Goal: Find specific page/section: Find specific page/section

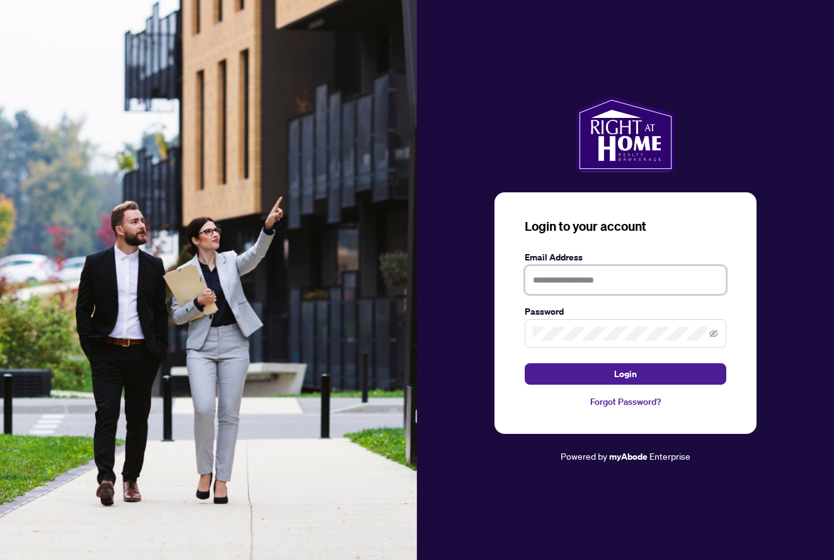
type input "**********"
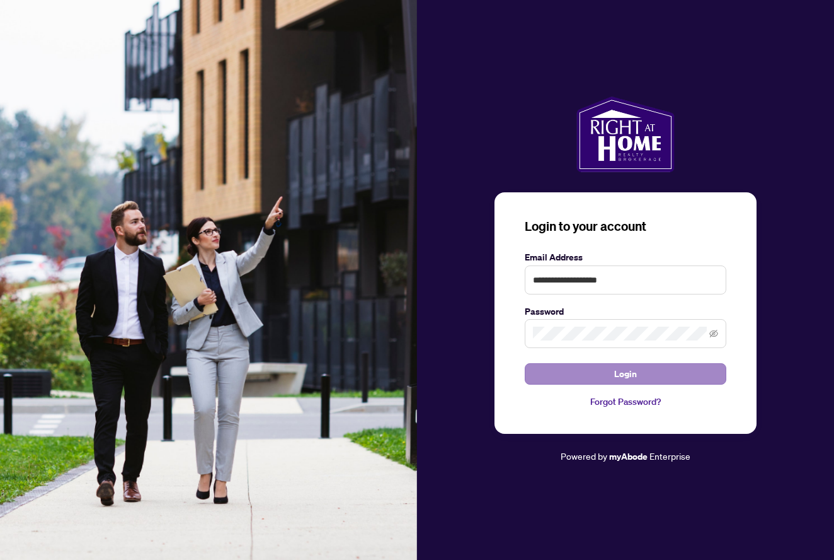
click at [608, 371] on button "Login" at bounding box center [626, 373] width 202 height 21
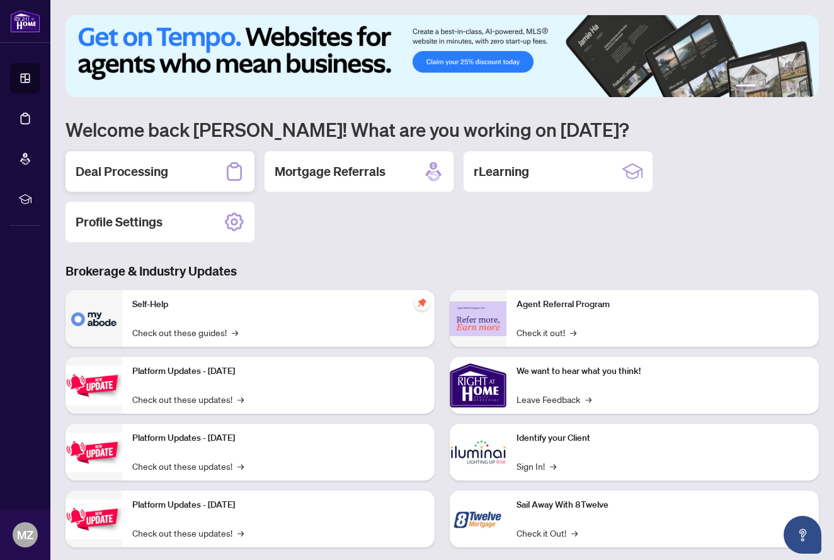
click at [171, 174] on div "Deal Processing" at bounding box center [160, 171] width 189 height 40
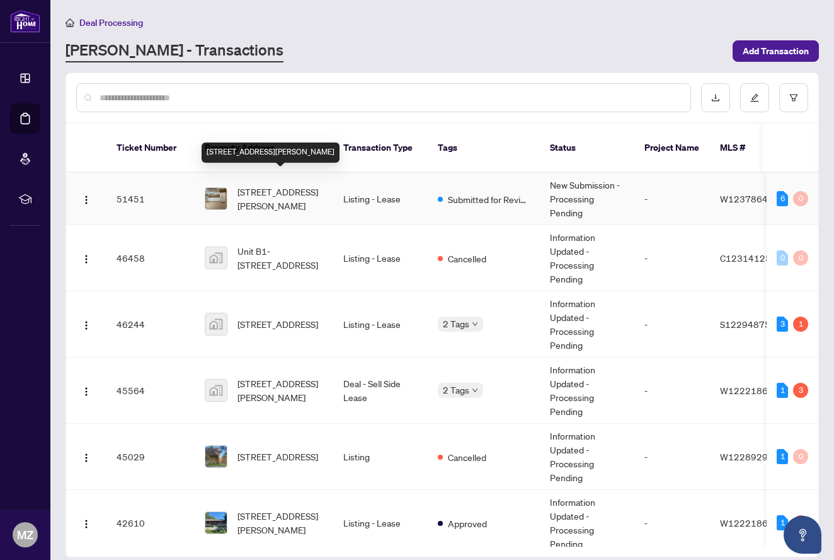
click at [294, 188] on span "[STREET_ADDRESS][PERSON_NAME]" at bounding box center [281, 199] width 86 height 28
